Goal: Task Accomplishment & Management: Use online tool/utility

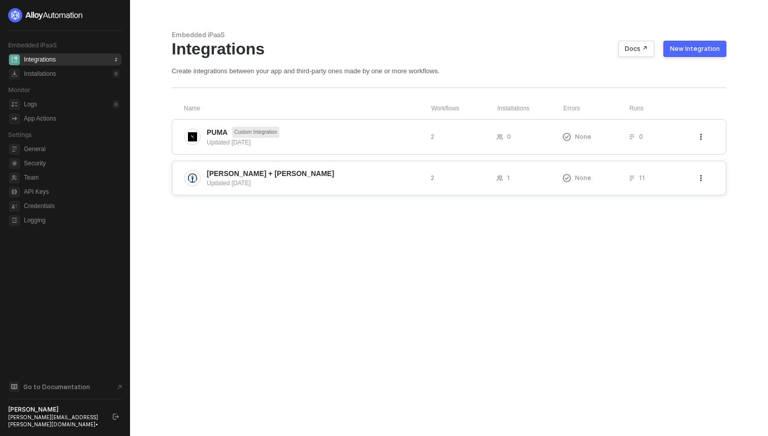
click at [323, 180] on div "Updated 24 days ago" at bounding box center [315, 182] width 216 height 9
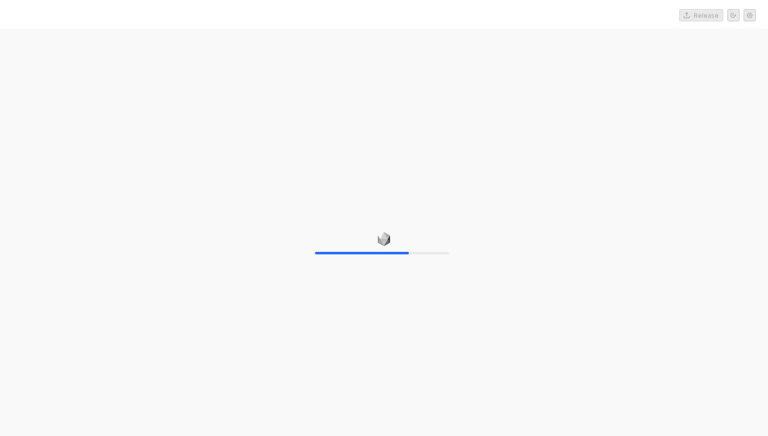
click at [574, 142] on div "70%" at bounding box center [384, 246] width 768 height 436
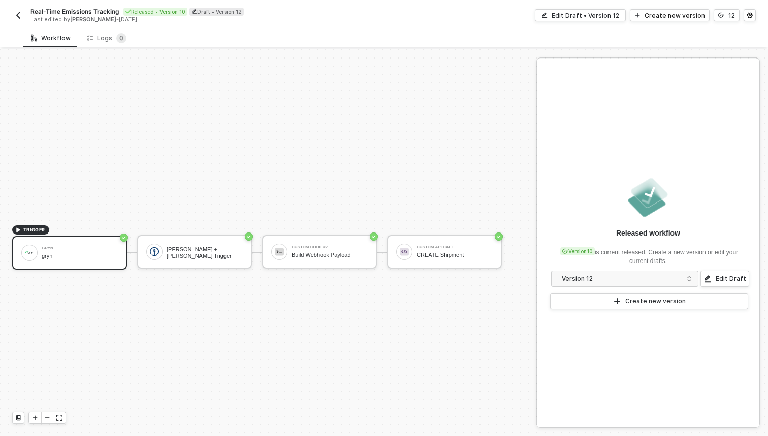
scroll to position [19, 0]
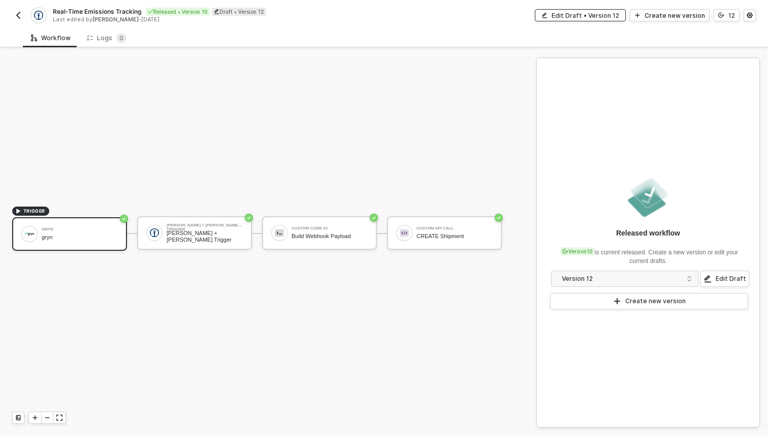
click at [563, 17] on div "Edit Draft • Version 12" at bounding box center [586, 15] width 68 height 9
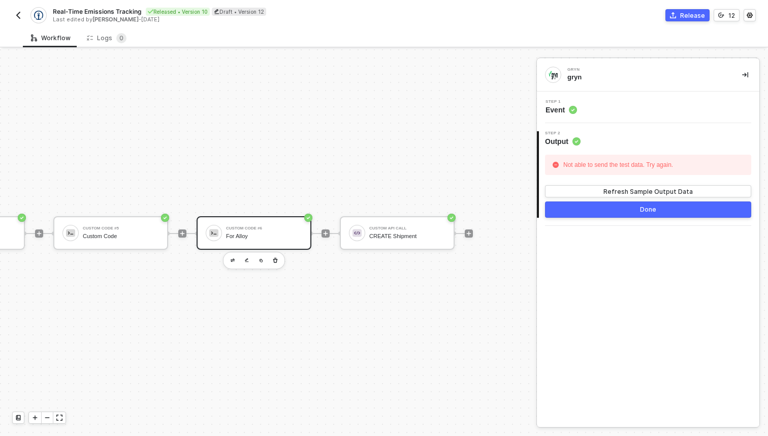
scroll to position [19, 0]
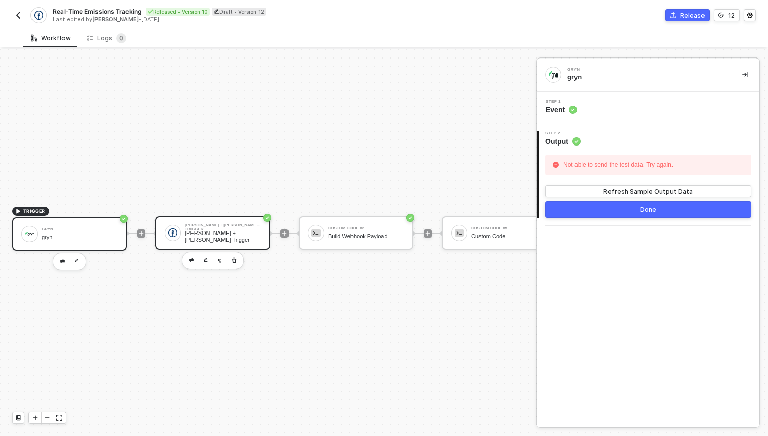
click at [243, 235] on div "[PERSON_NAME] + [PERSON_NAME] Trigger" at bounding box center [223, 236] width 76 height 13
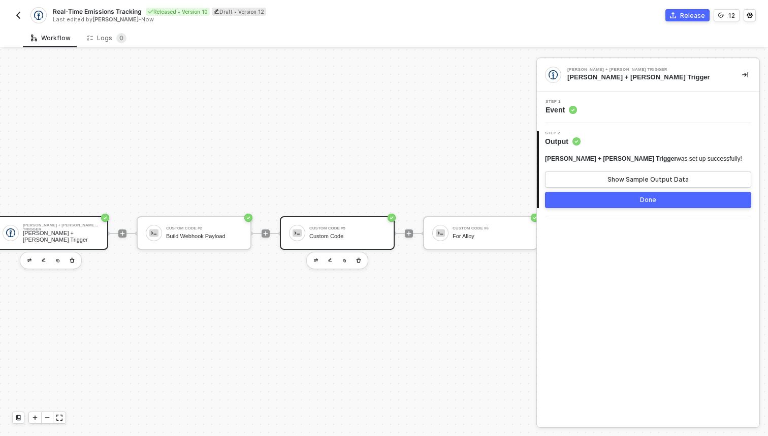
scroll to position [19, 396]
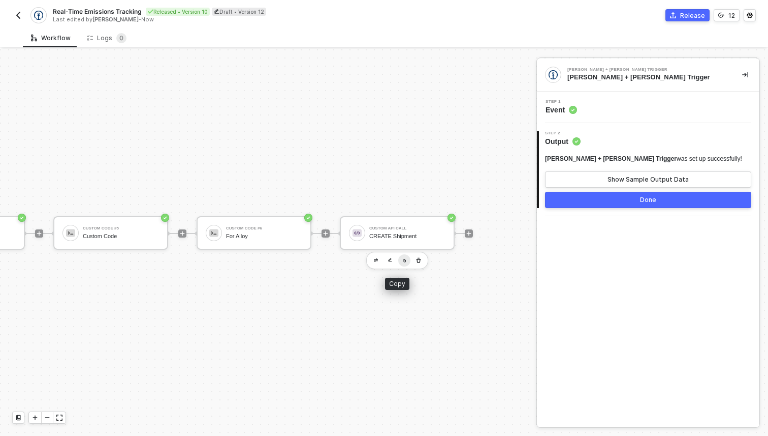
click at [398, 257] on button "button" at bounding box center [404, 260] width 12 height 12
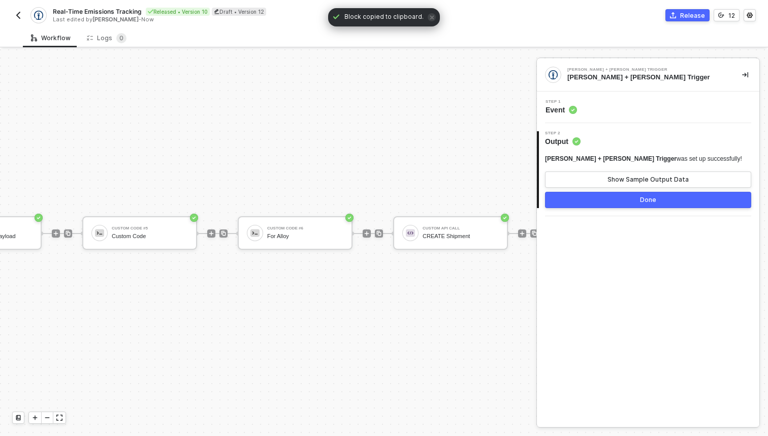
scroll to position [19, 457]
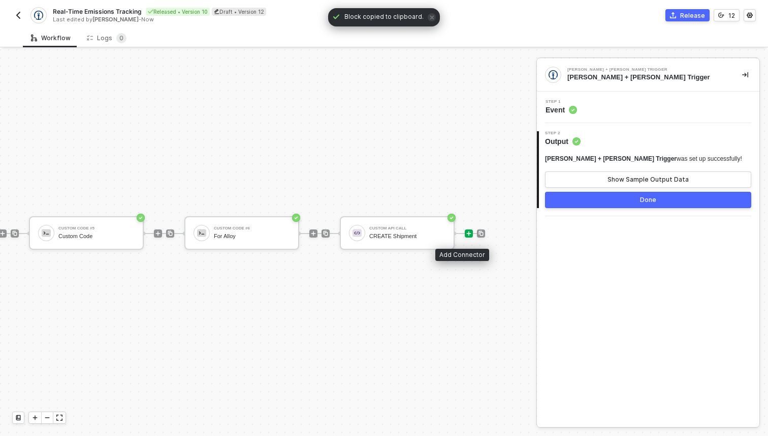
click at [467, 234] on icon "icon-play" at bounding box center [469, 233] width 5 height 5
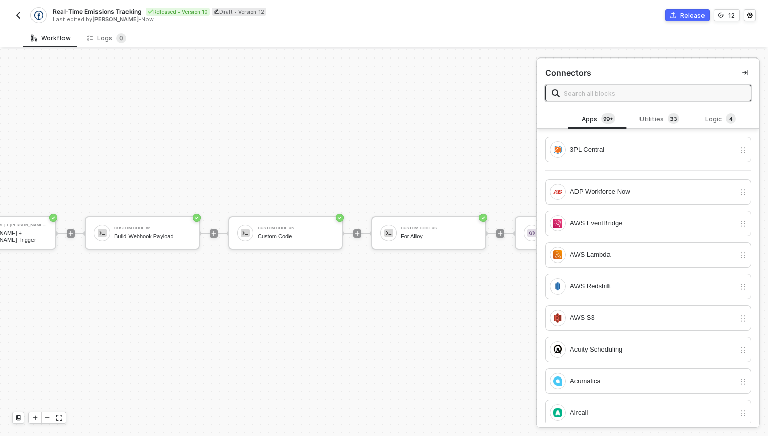
scroll to position [19, 396]
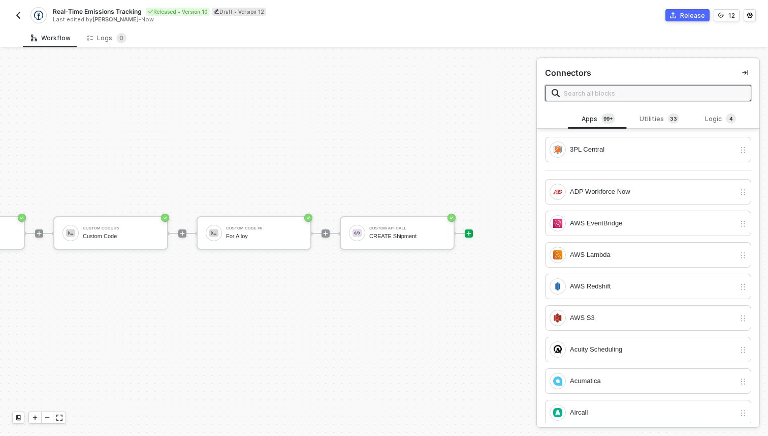
click at [20, 16] on img "button" at bounding box center [18, 15] width 8 height 8
